Goal: Transaction & Acquisition: Subscribe to service/newsletter

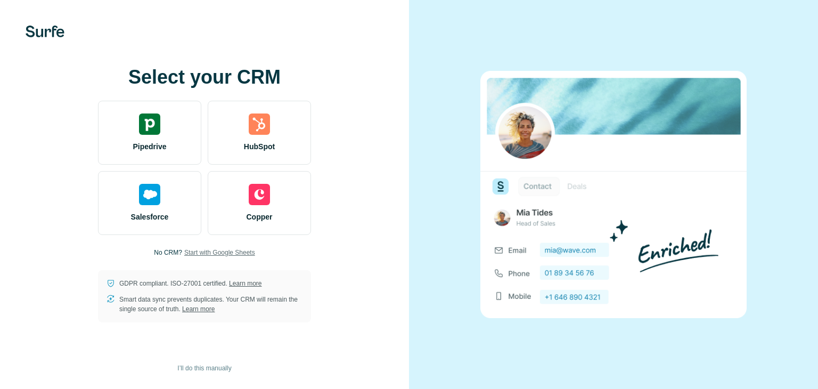
click at [201, 250] on span "Start with Google Sheets" at bounding box center [219, 253] width 71 height 10
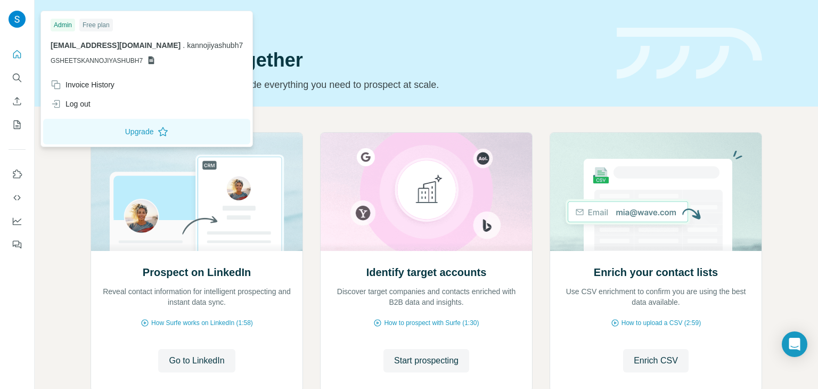
click at [17, 15] on img at bounding box center [17, 19] width 17 height 17
click at [83, 106] on div "Log out" at bounding box center [71, 103] width 40 height 11
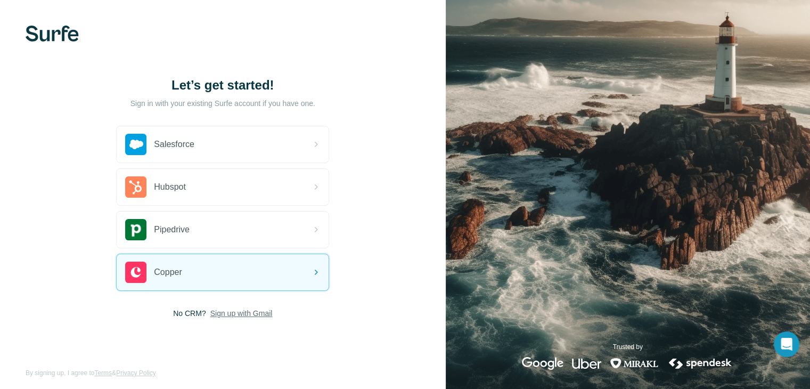
click at [233, 311] on span "Sign up with Gmail" at bounding box center [241, 313] width 62 height 11
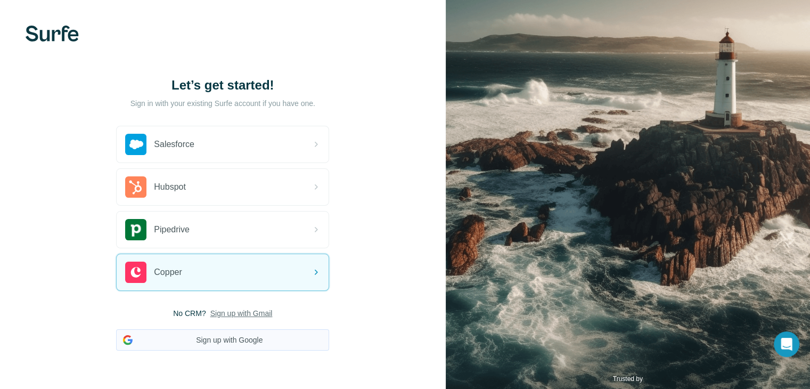
click at [228, 338] on button "Sign up with Google" at bounding box center [222, 339] width 213 height 21
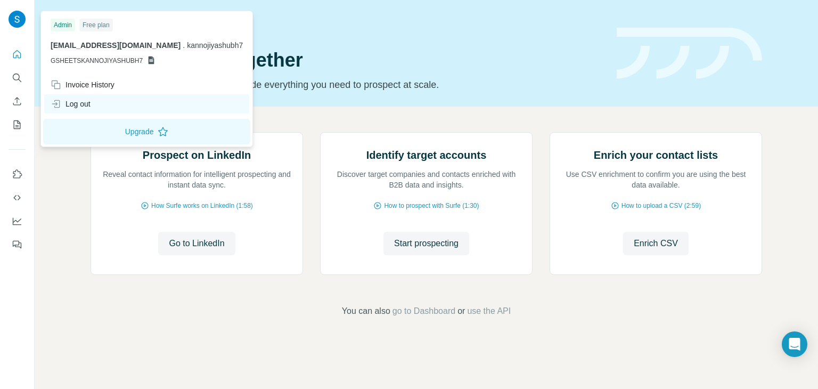
click at [88, 105] on div "Log out" at bounding box center [71, 103] width 40 height 11
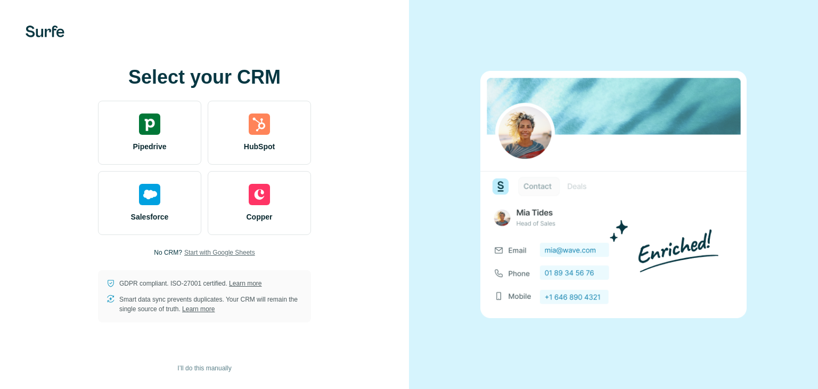
click at [228, 252] on span "Start with Google Sheets" at bounding box center [219, 253] width 71 height 10
click at [243, 251] on span "Start with Google Sheets" at bounding box center [219, 253] width 71 height 10
click at [215, 252] on span "Start with Google Sheets" at bounding box center [219, 253] width 71 height 10
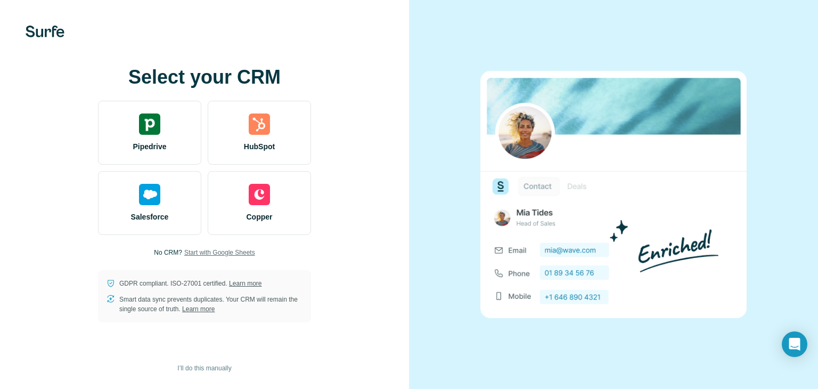
click at [215, 252] on span "Start with Google Sheets" at bounding box center [219, 253] width 71 height 10
click at [244, 250] on span "Start with Google Sheets" at bounding box center [219, 253] width 71 height 10
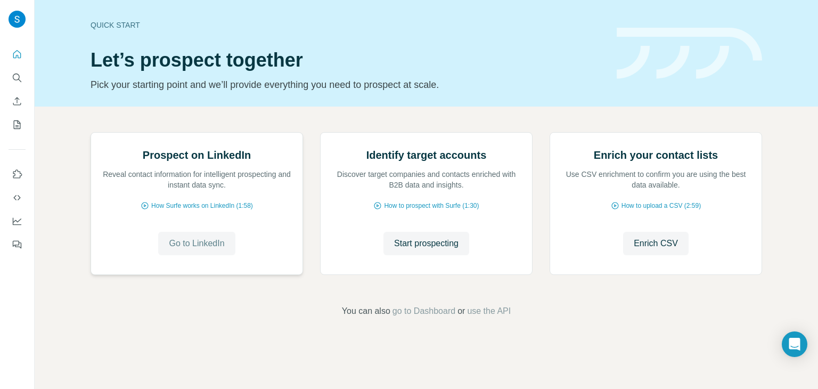
click at [188, 250] on span "Go to LinkedIn" at bounding box center [196, 243] width 55 height 13
